Goal: Find specific page/section: Find specific page/section

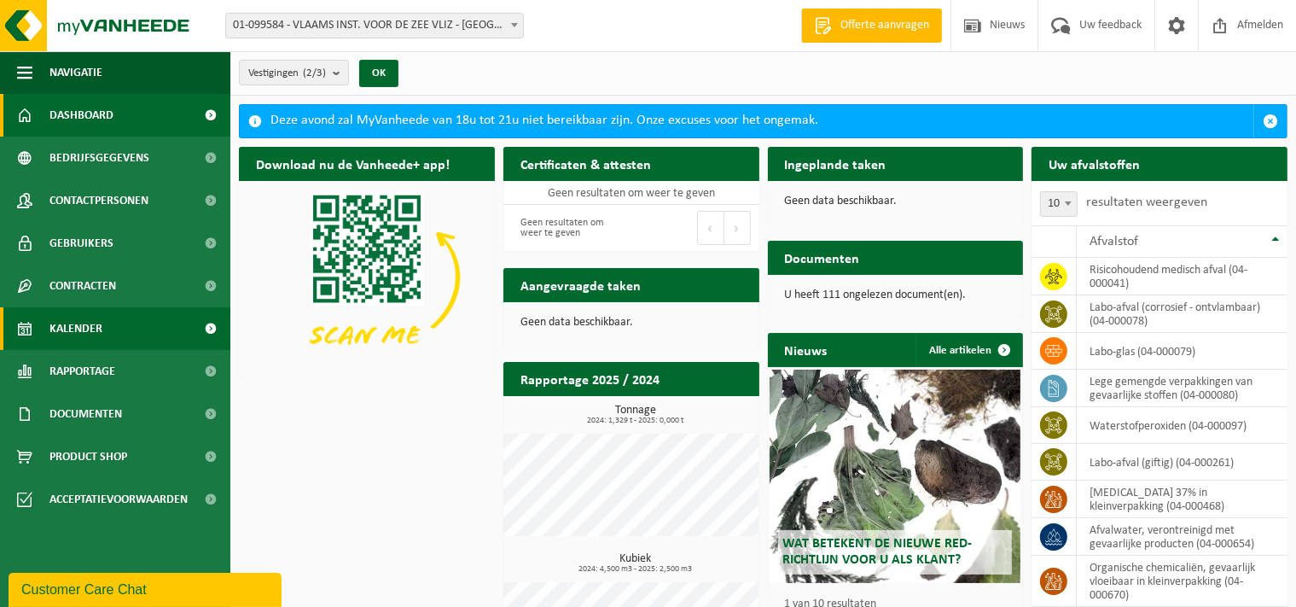
click at [122, 328] on link "Kalender" at bounding box center [115, 328] width 230 height 43
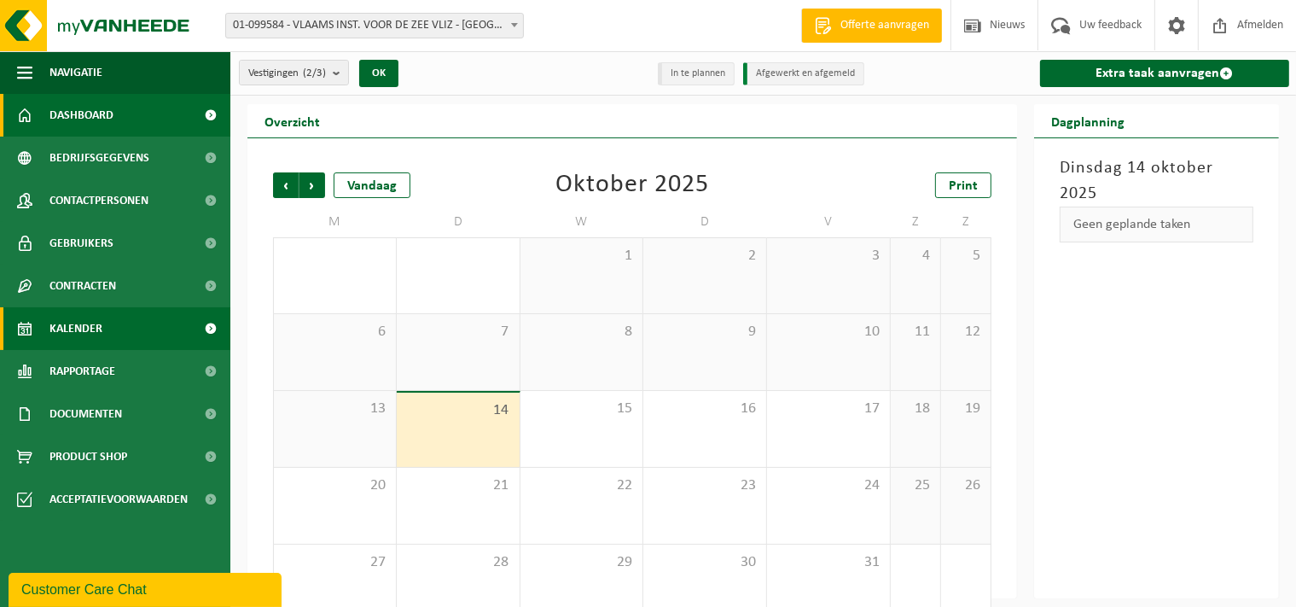
click at [123, 130] on link "Dashboard" at bounding box center [115, 115] width 230 height 43
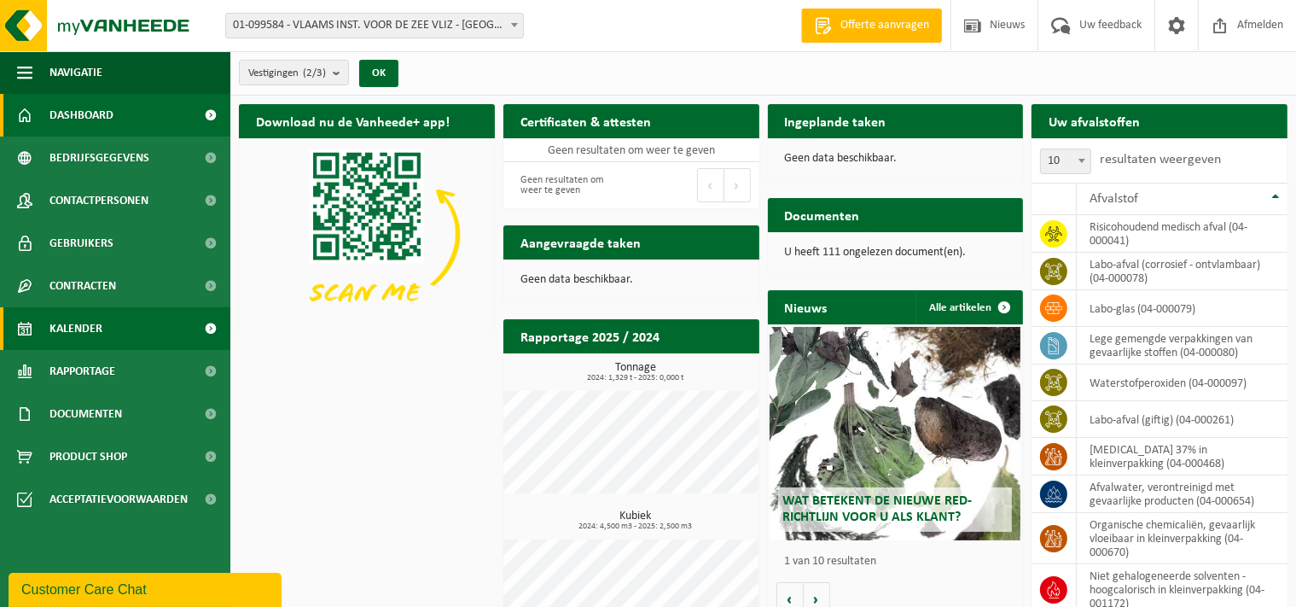
click at [121, 323] on link "Kalender" at bounding box center [115, 328] width 230 height 43
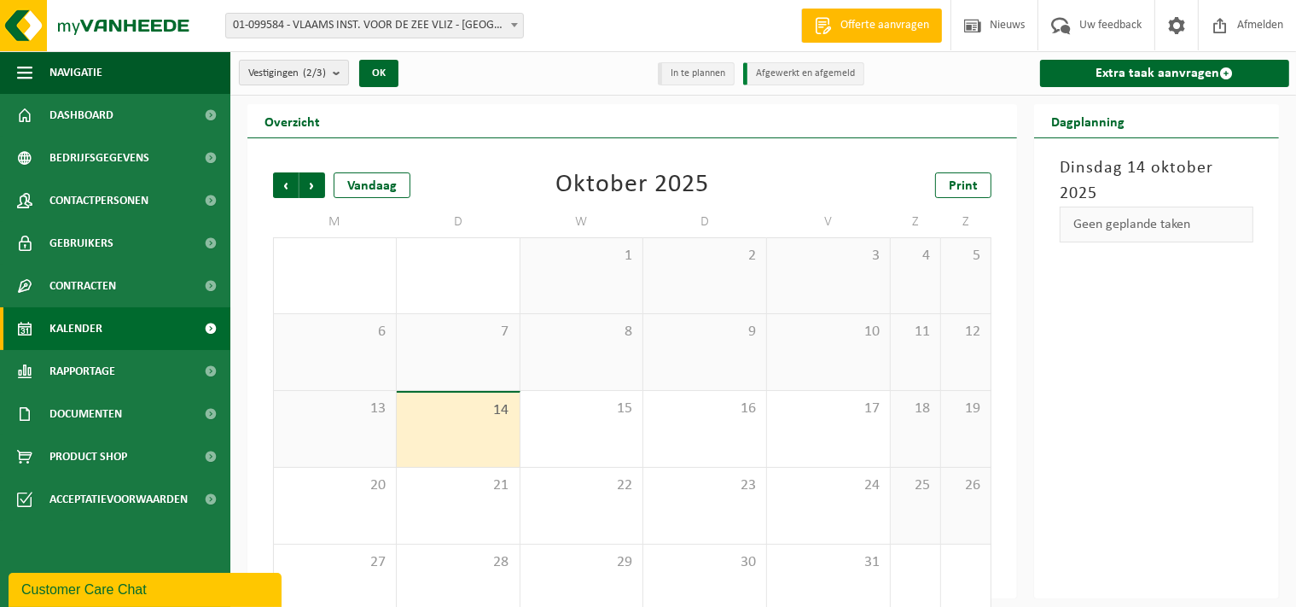
click at [339, 73] on b "submit" at bounding box center [340, 73] width 15 height 24
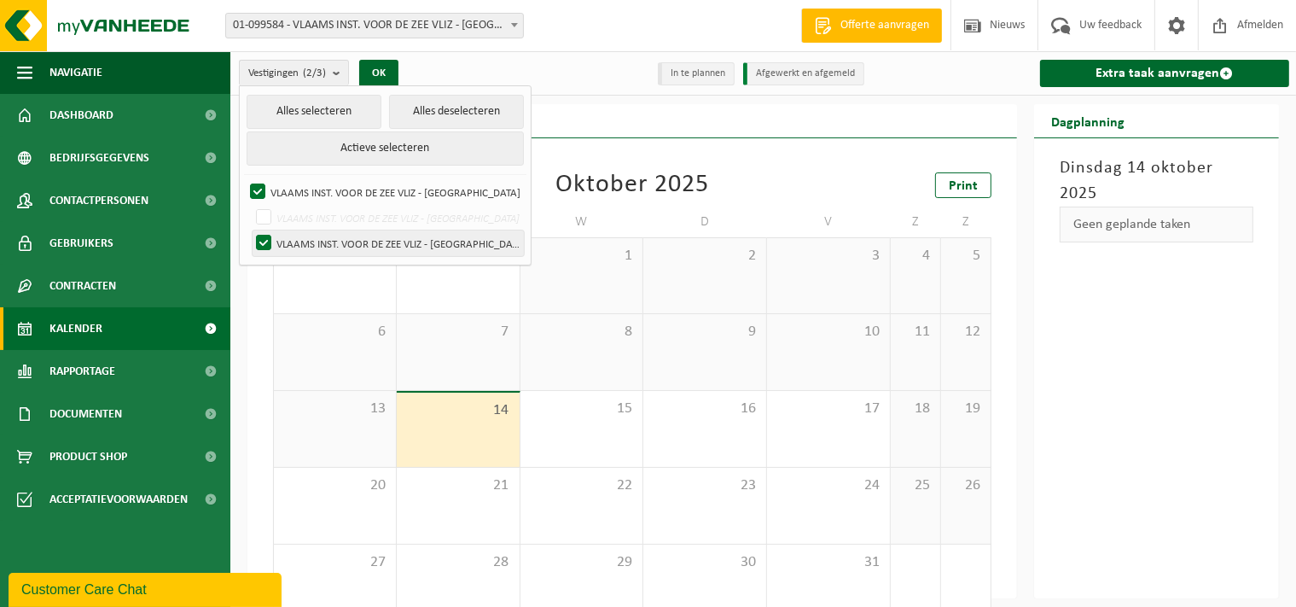
click at [337, 243] on label "VLAAMS INST. VOOR DE ZEE VLIZ - [GEOGRAPHIC_DATA]" at bounding box center [388, 243] width 271 height 26
click at [250, 230] on input "VLAAMS INST. VOOR DE ZEE VLIZ - [GEOGRAPHIC_DATA]" at bounding box center [249, 230] width 1 height 1
click at [337, 243] on label "VLAAMS INST. VOOR DE ZEE VLIZ - [GEOGRAPHIC_DATA]" at bounding box center [388, 243] width 271 height 26
click at [250, 230] on input "VLAAMS INST. VOOR DE ZEE VLIZ - [GEOGRAPHIC_DATA]" at bounding box center [249, 230] width 1 height 1
checkbox input "true"
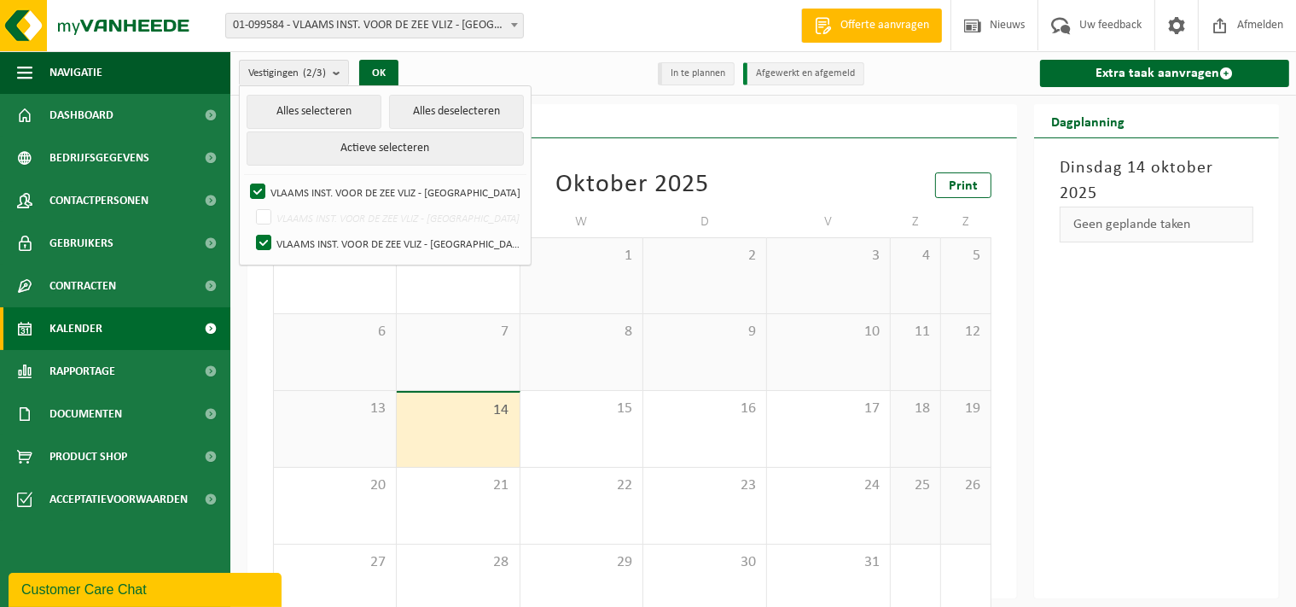
click at [579, 131] on div "Overzicht" at bounding box center [632, 121] width 770 height 34
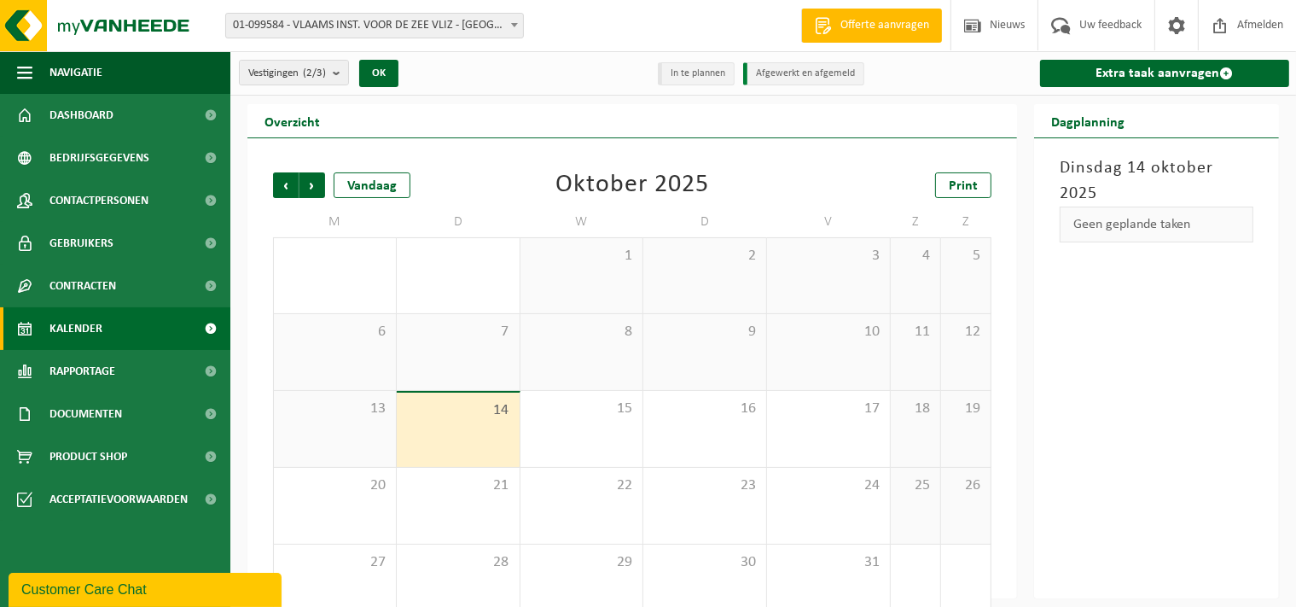
click at [791, 75] on li "Afgewerkt en afgemeld" at bounding box center [803, 73] width 121 height 23
click at [711, 77] on li "In te plannen" at bounding box center [696, 73] width 77 height 23
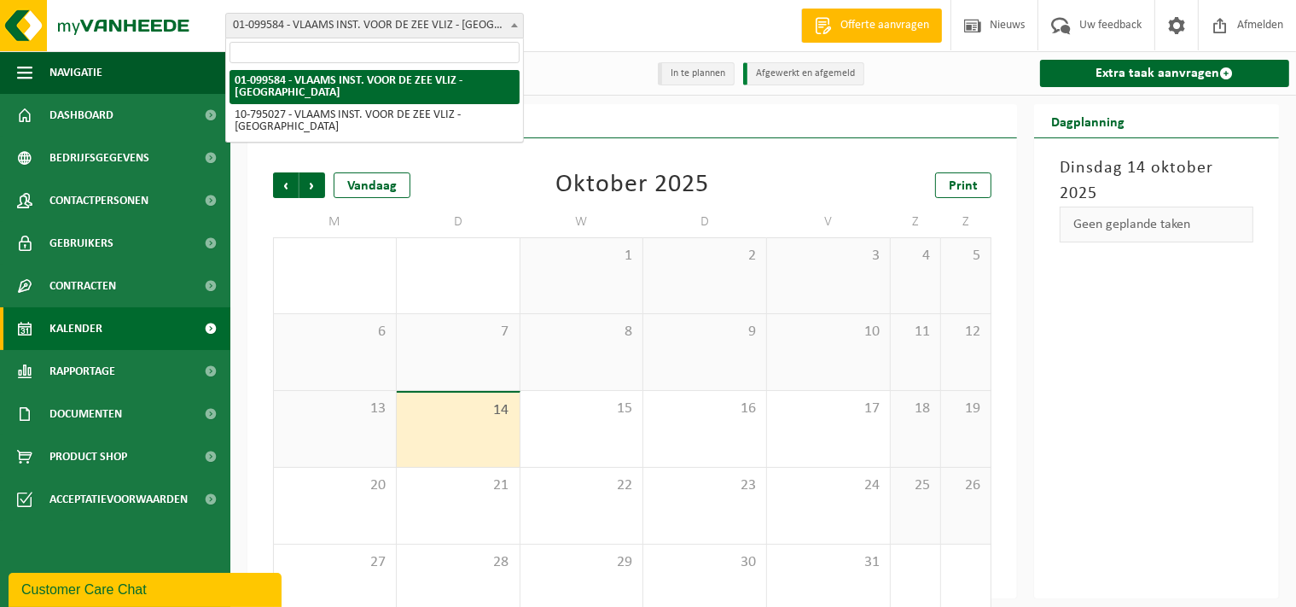
click at [516, 22] on span at bounding box center [514, 25] width 17 height 22
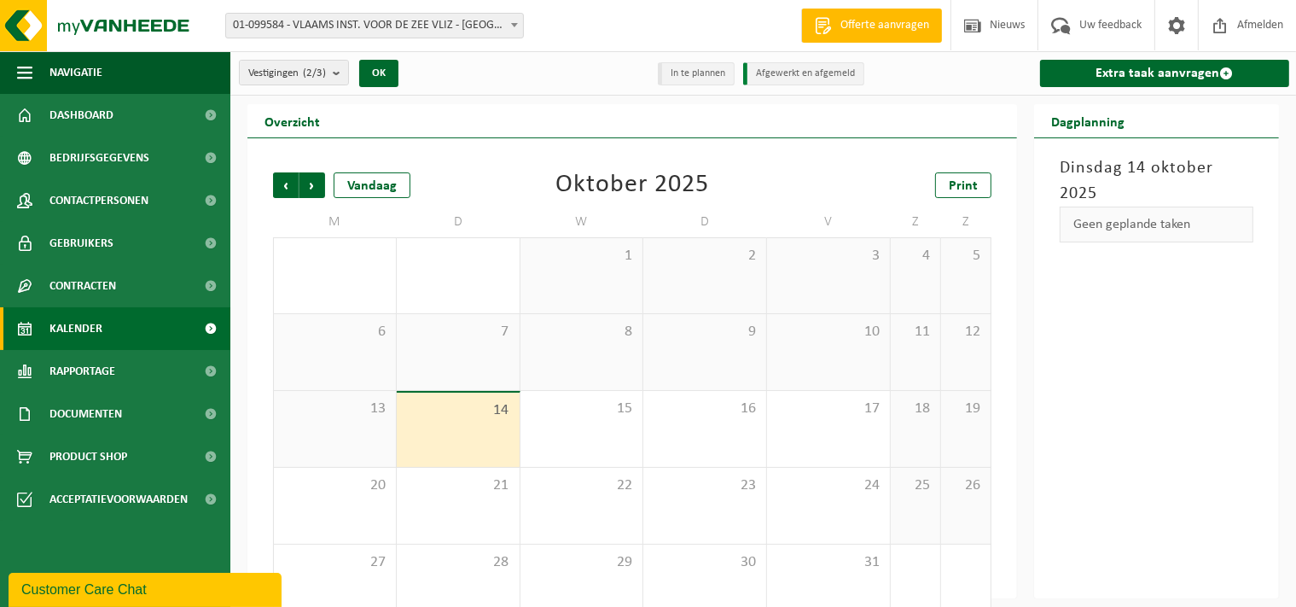
click at [516, 22] on span at bounding box center [514, 25] width 17 height 22
click at [93, 113] on span "Dashboard" at bounding box center [81, 115] width 64 height 43
